Goal: Task Accomplishment & Management: Complete application form

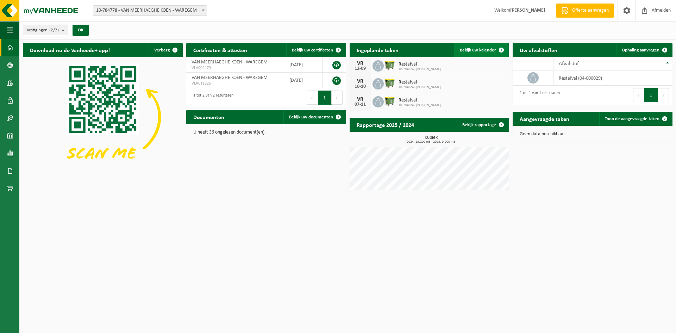
click at [473, 51] on span "Bekijk uw kalender" at bounding box center [478, 50] width 36 height 5
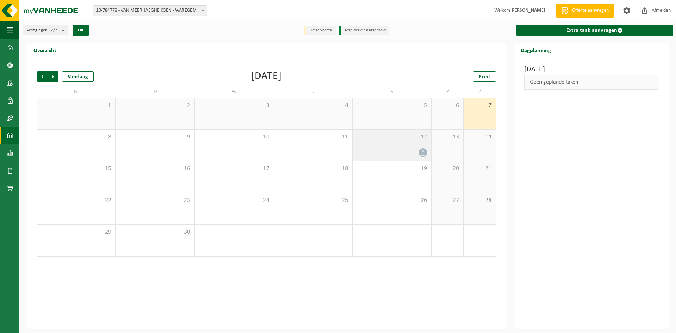
click at [400, 148] on div at bounding box center [391, 153] width 71 height 10
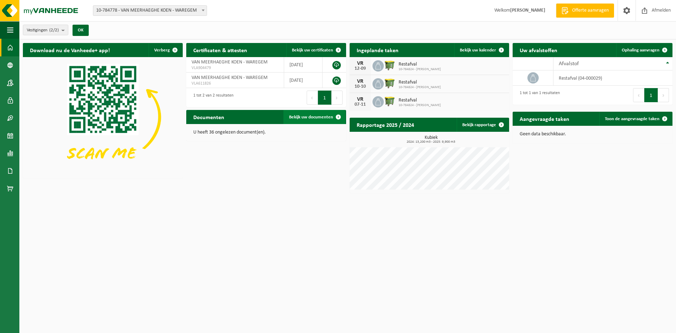
click at [307, 119] on span "Bekijk uw documenten" at bounding box center [311, 117] width 44 height 5
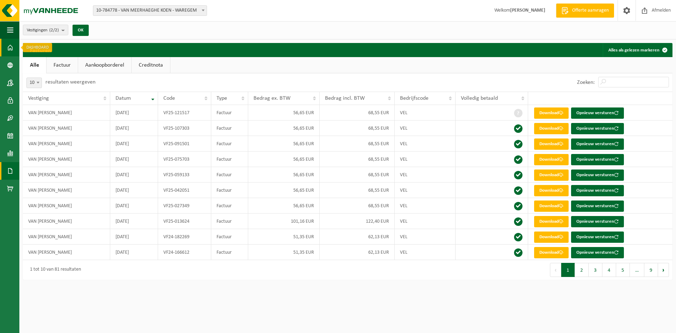
click at [8, 49] on span at bounding box center [10, 48] width 6 height 18
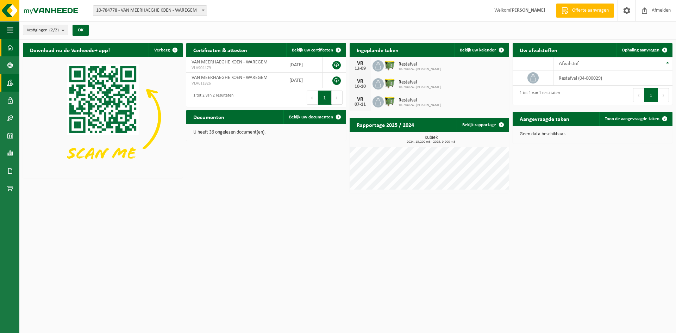
click at [9, 83] on span at bounding box center [10, 83] width 6 height 18
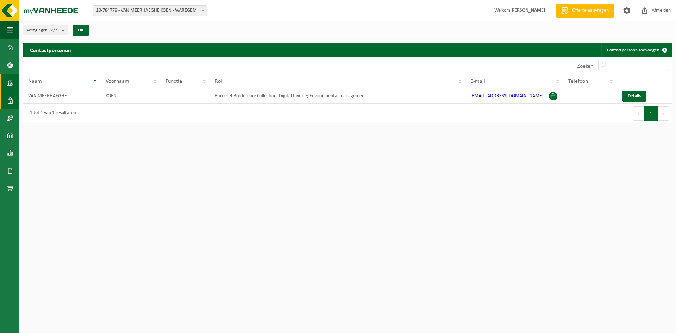
click at [6, 97] on link "Gebruikers" at bounding box center [9, 100] width 19 height 18
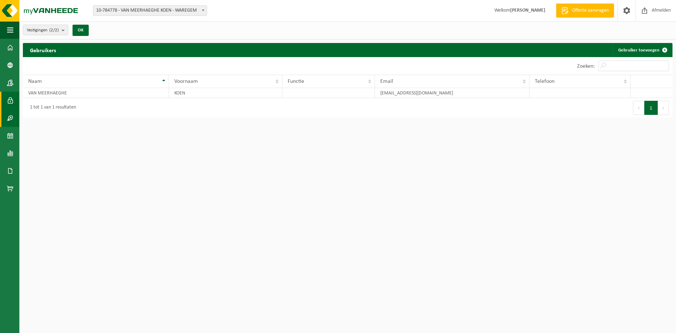
click at [10, 120] on span at bounding box center [10, 118] width 6 height 18
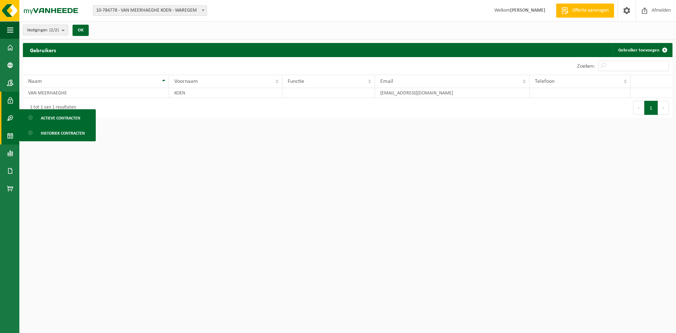
click at [9, 134] on span at bounding box center [10, 136] width 6 height 18
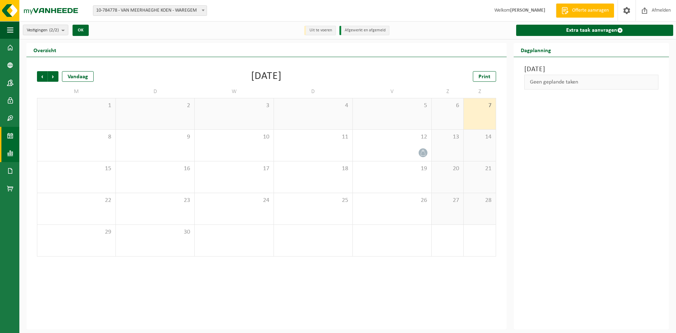
click at [11, 151] on span at bounding box center [10, 153] width 6 height 18
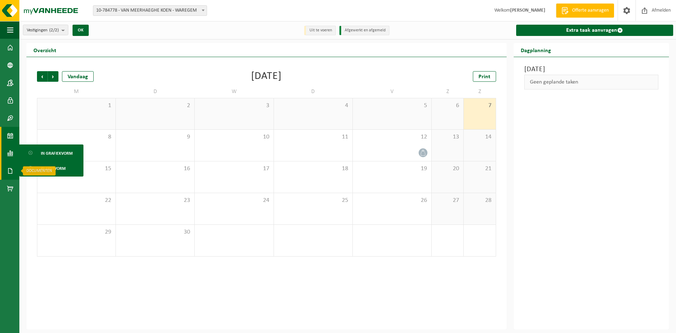
click at [11, 170] on span at bounding box center [10, 171] width 6 height 18
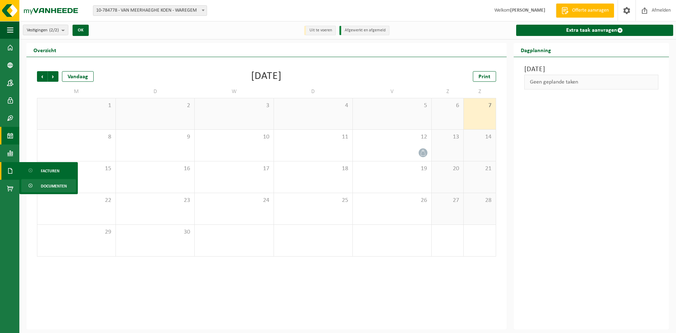
click at [44, 183] on span "Documenten" at bounding box center [54, 185] width 26 height 13
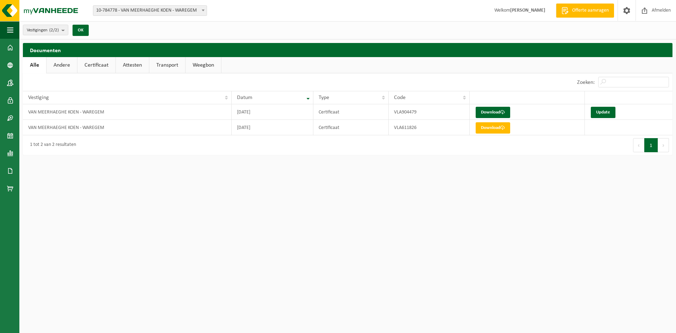
click at [64, 63] on link "Andere" at bounding box center [61, 65] width 31 height 16
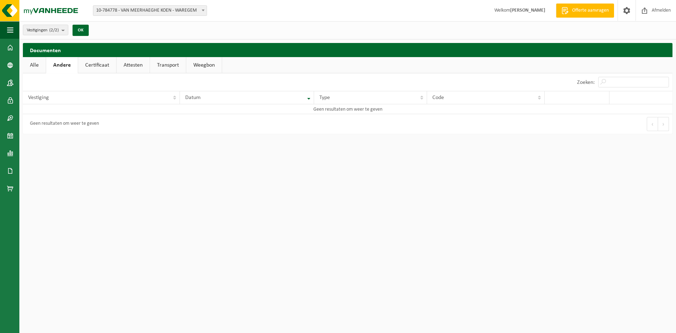
click at [93, 63] on link "Certificaat" at bounding box center [97, 65] width 38 height 16
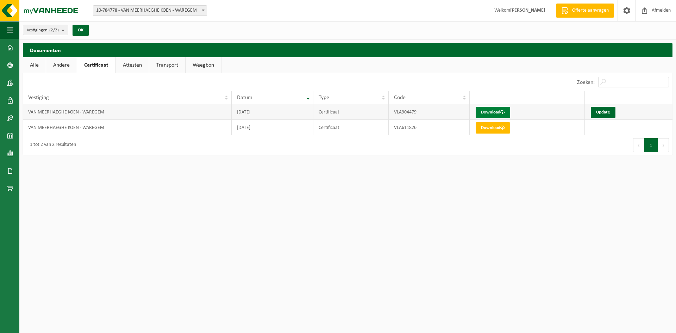
click at [506, 112] on link "Download" at bounding box center [492, 112] width 34 height 11
click at [605, 112] on link "Update" at bounding box center [603, 112] width 25 height 11
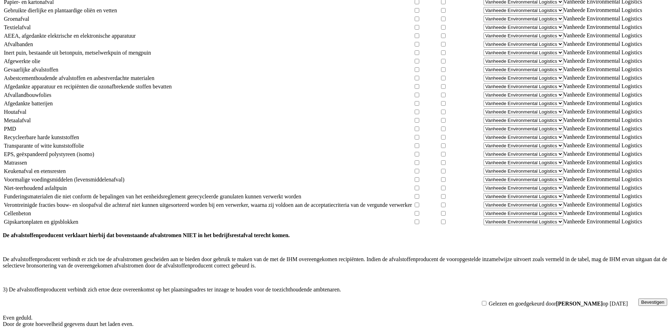
scroll to position [397, 0]
click at [639, 305] on button "Bevestigen" at bounding box center [653, 301] width 29 height 7
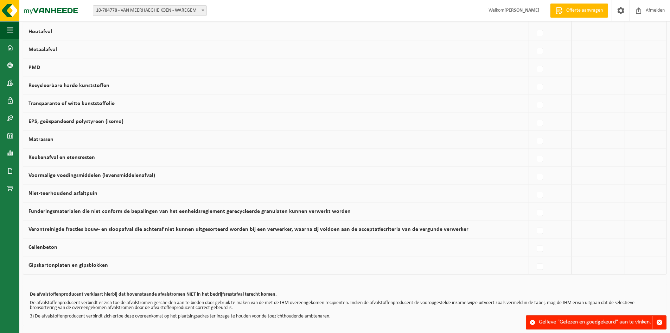
scroll to position [397, 0]
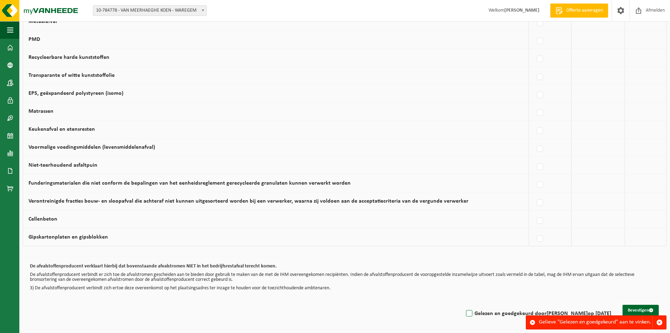
click at [465, 315] on label "Gelezen en goedgekeurd door KOEN VAN MEERHAEGHE op 07/09/25" at bounding box center [538, 313] width 147 height 11
click at [463, 304] on input "Gelezen en goedgekeurd door KOEN VAN MEERHAEGHE op 07/09/25" at bounding box center [463, 304] width 0 height 0
checkbox input "true"
click at [642, 307] on button "Bevestigen" at bounding box center [641, 309] width 36 height 11
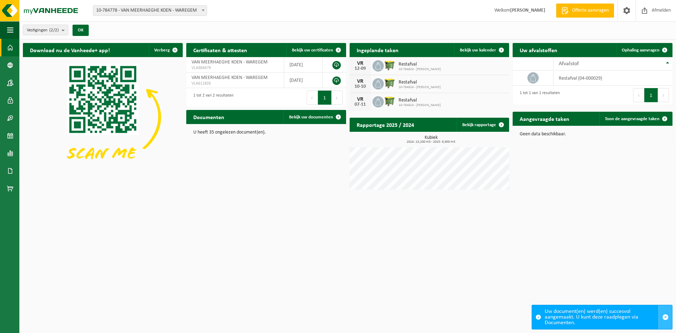
click at [666, 316] on span "button" at bounding box center [665, 317] width 6 height 6
